Goal: Navigation & Orientation: Go to known website

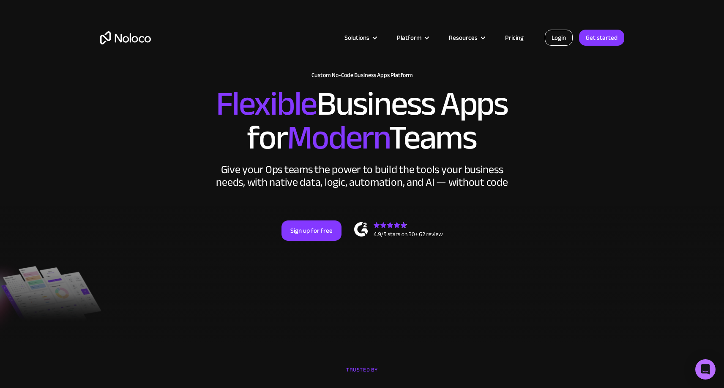
click at [573, 37] on link "Login" at bounding box center [559, 38] width 28 height 16
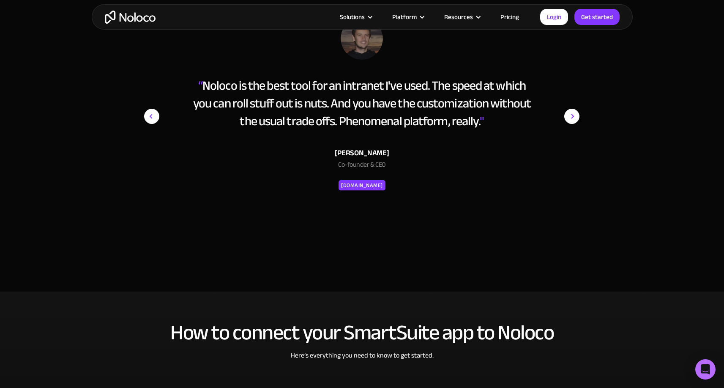
scroll to position [953, 0]
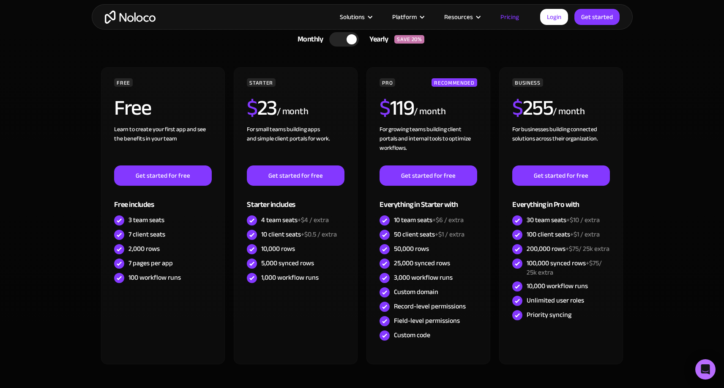
scroll to position [215, 0]
